Goal: Browse casually: Explore the website without a specific task or goal

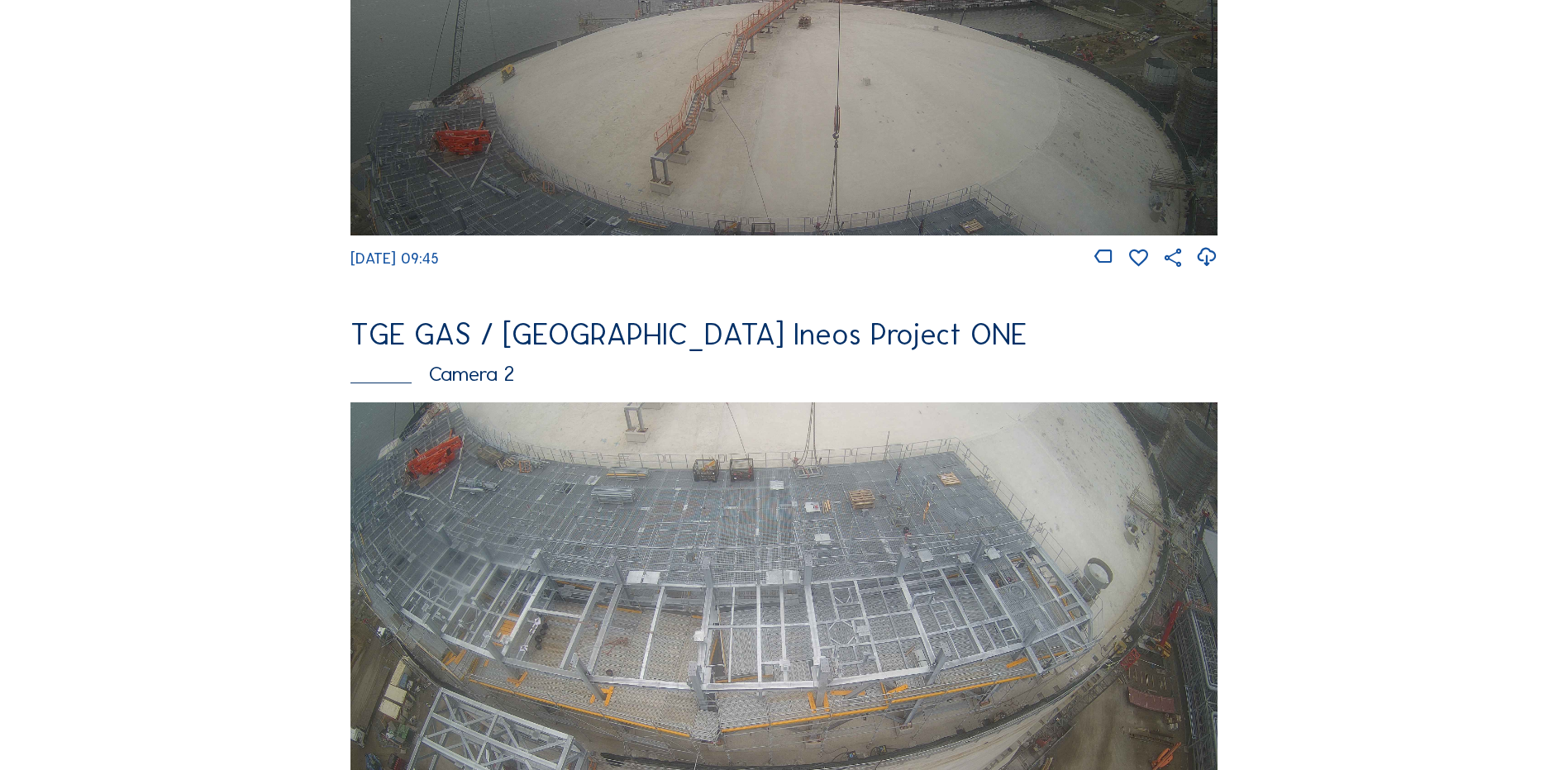
scroll to position [579, 0]
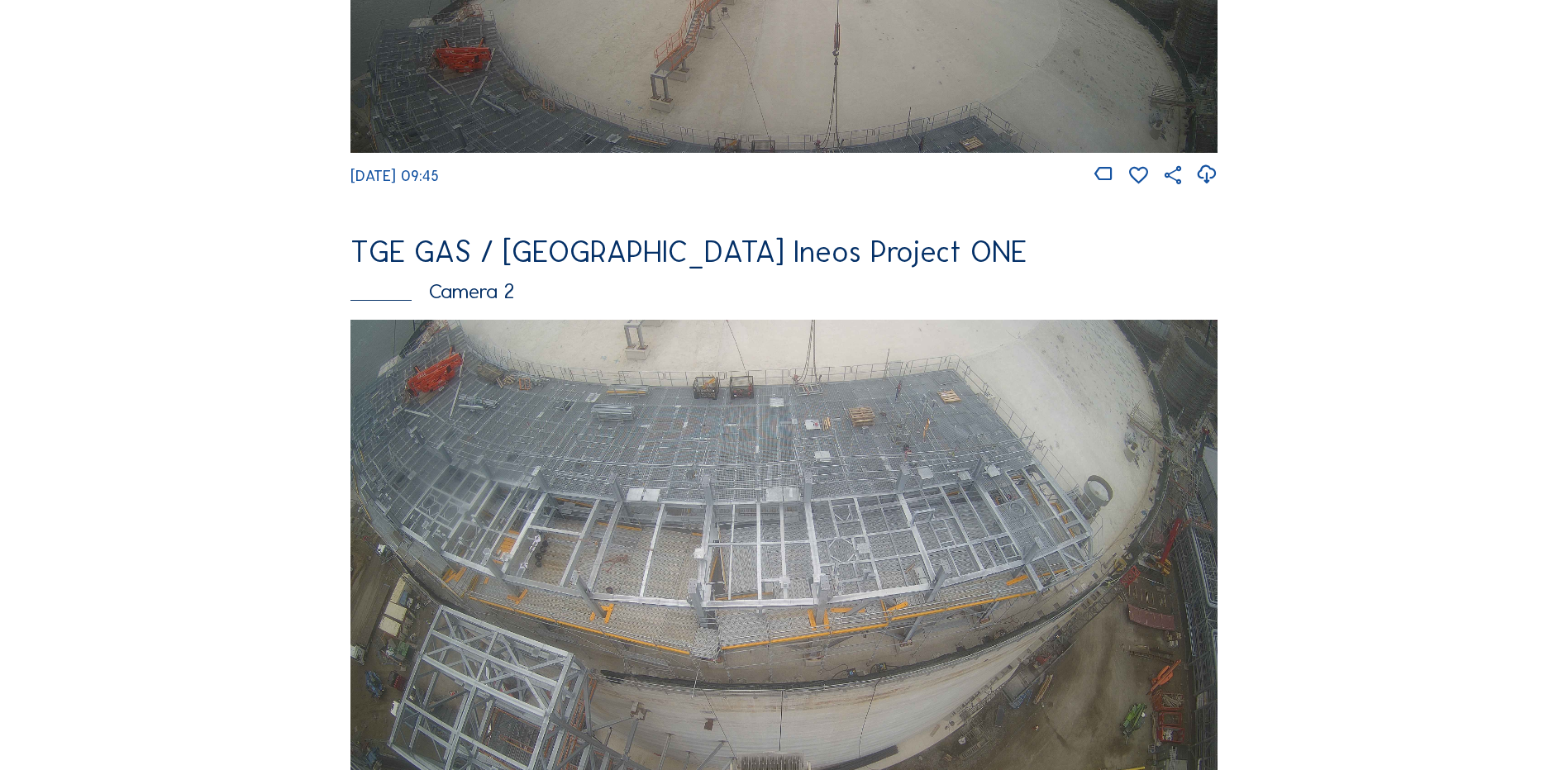
click at [789, 481] on img at bounding box center [784, 563] width 868 height 488
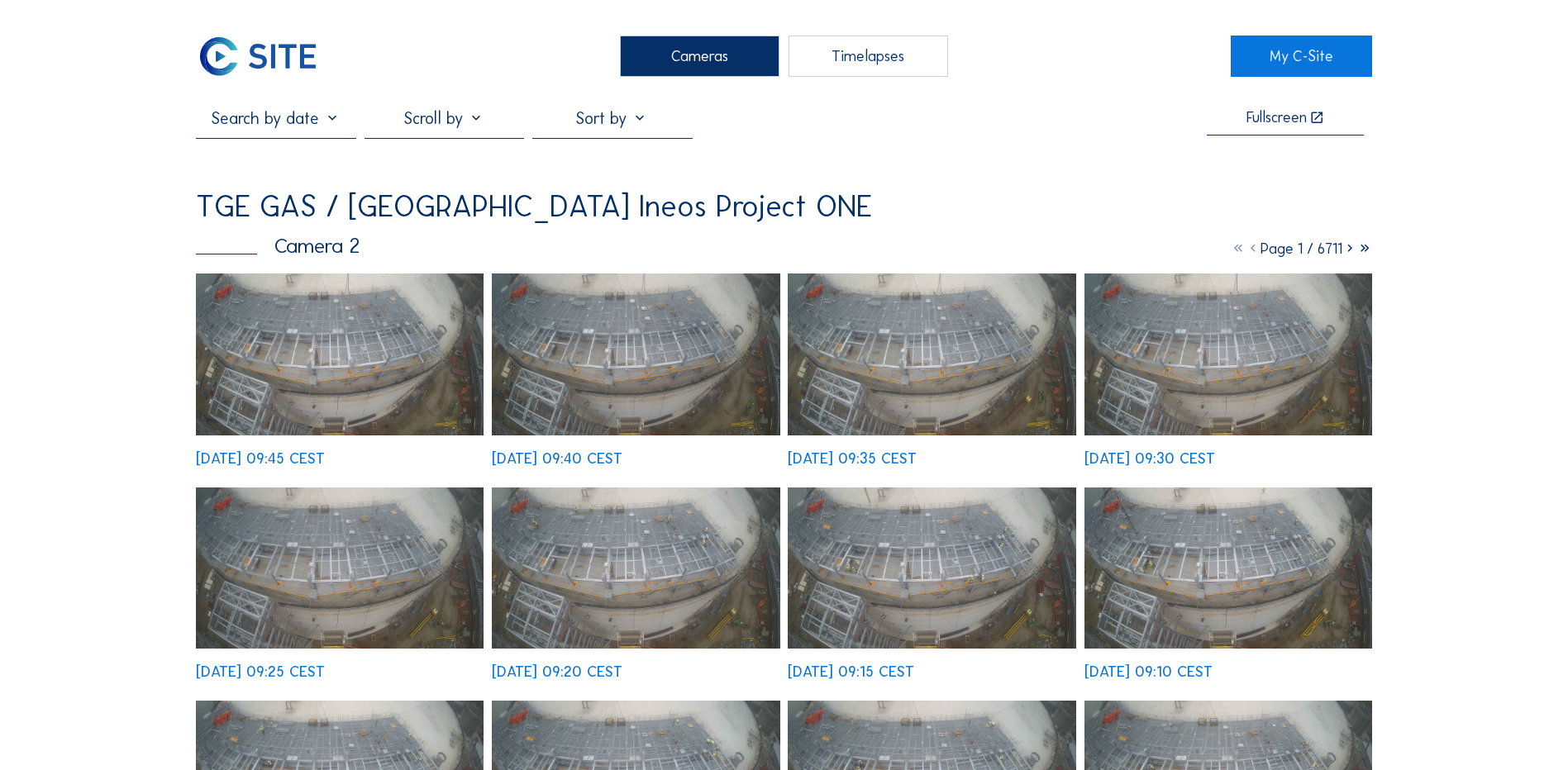
click at [376, 315] on img at bounding box center [340, 354] width 288 height 162
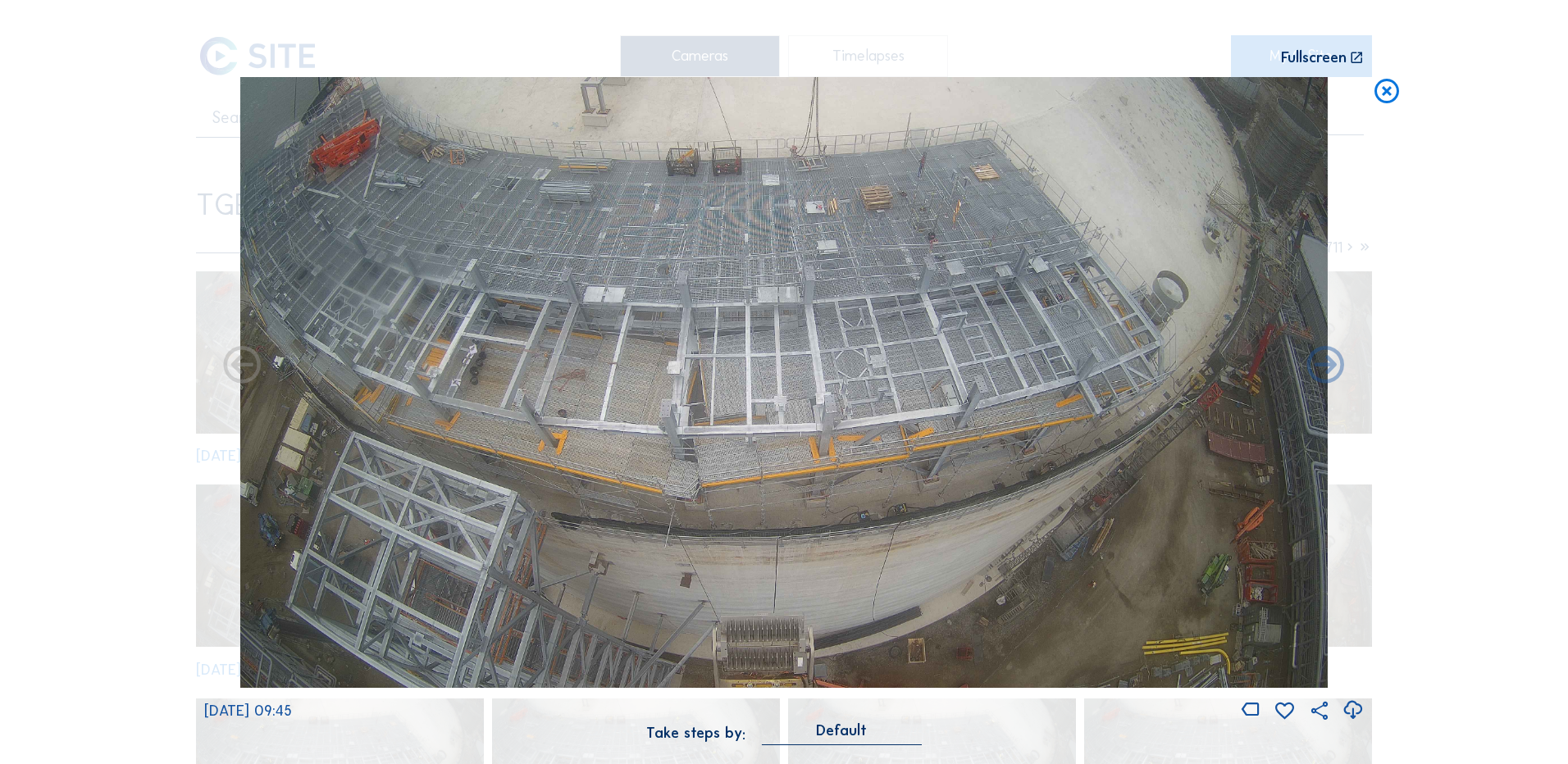
click at [1348, 710] on icon at bounding box center [1353, 711] width 22 height 28
click at [130, 326] on div "Scroll to travel through time | Press 'Alt' Button + Scroll to Zoom | Click and…" at bounding box center [784, 382] width 1568 height 764
click at [1384, 93] on icon at bounding box center [1387, 92] width 29 height 30
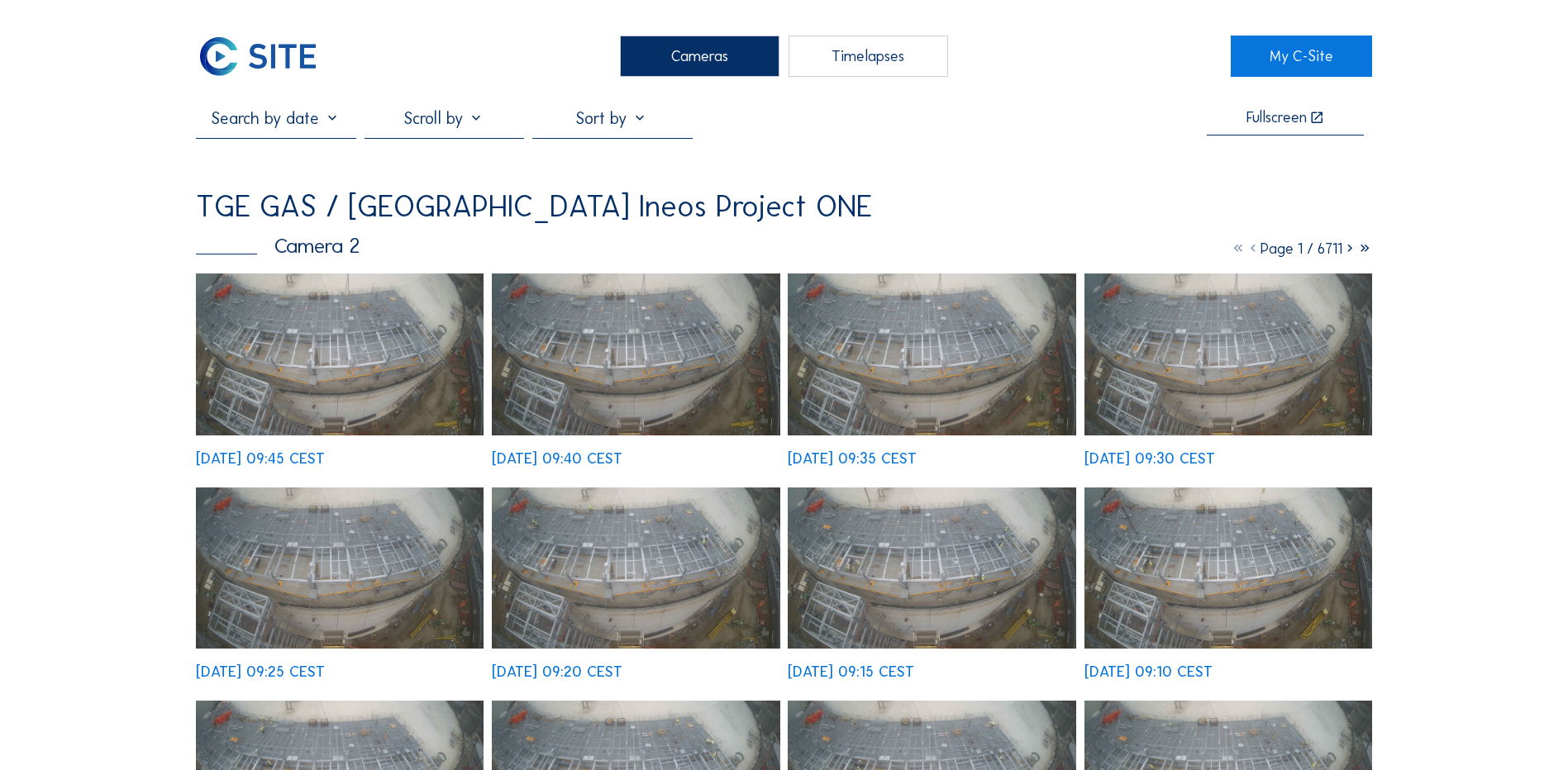
click at [732, 57] on div "Cameras" at bounding box center [699, 55] width 160 height 41
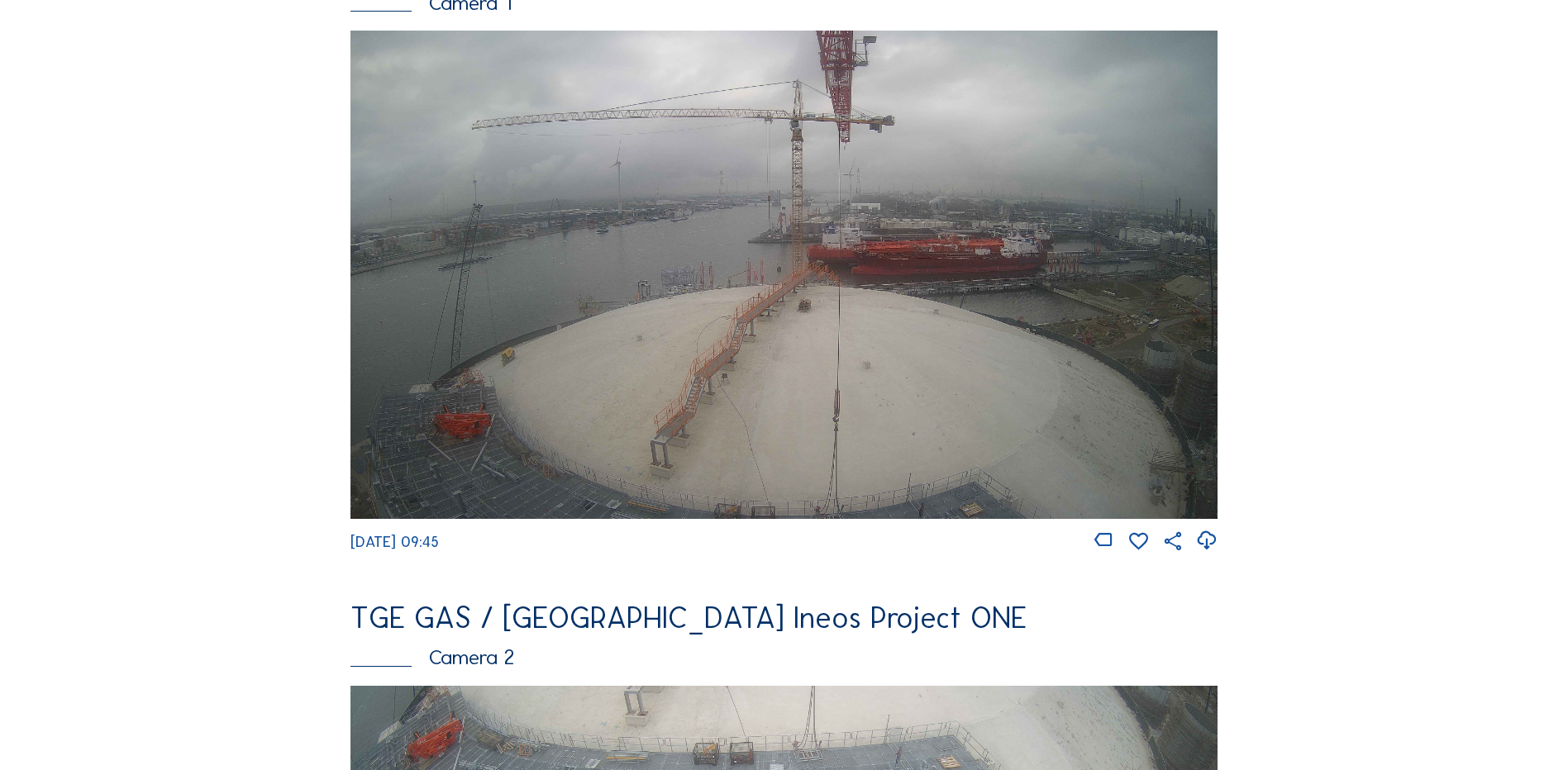
scroll to position [331, 0]
